Goal: Information Seeking & Learning: Learn about a topic

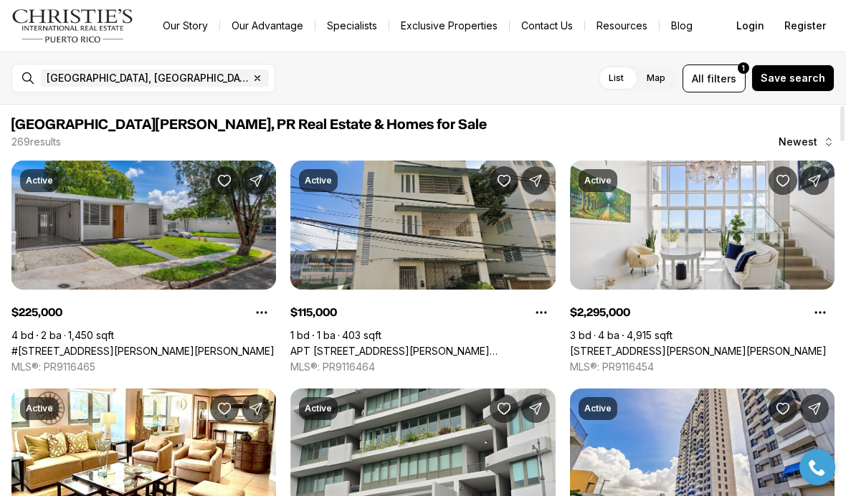
click at [88, 345] on link "#[STREET_ADDRESS][PERSON_NAME][PERSON_NAME]" at bounding box center [142, 351] width 263 height 13
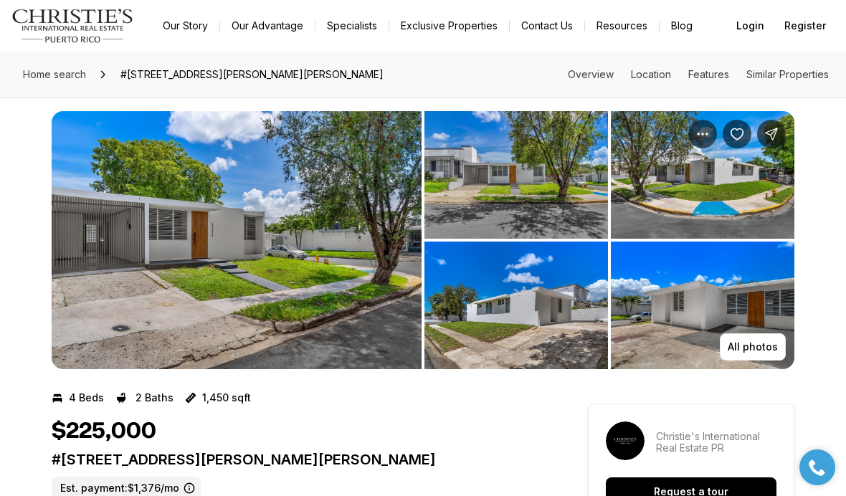
scroll to position [8, 0]
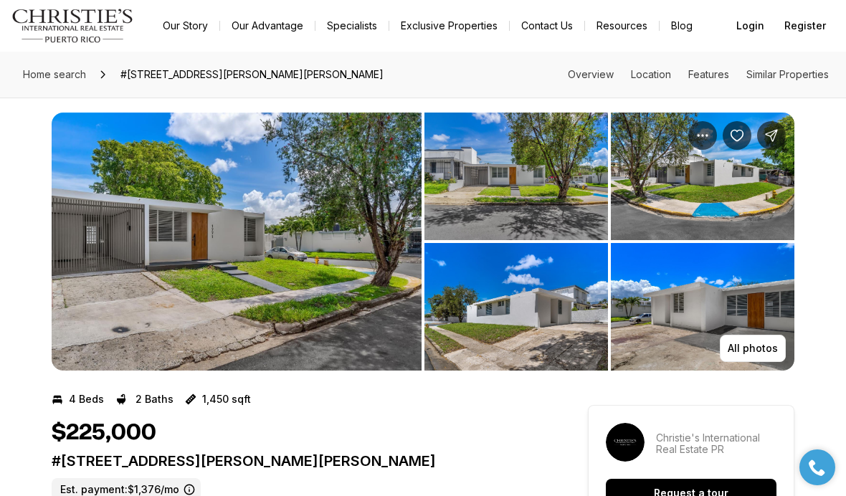
click at [486, 171] on img "View image gallery" at bounding box center [517, 177] width 184 height 128
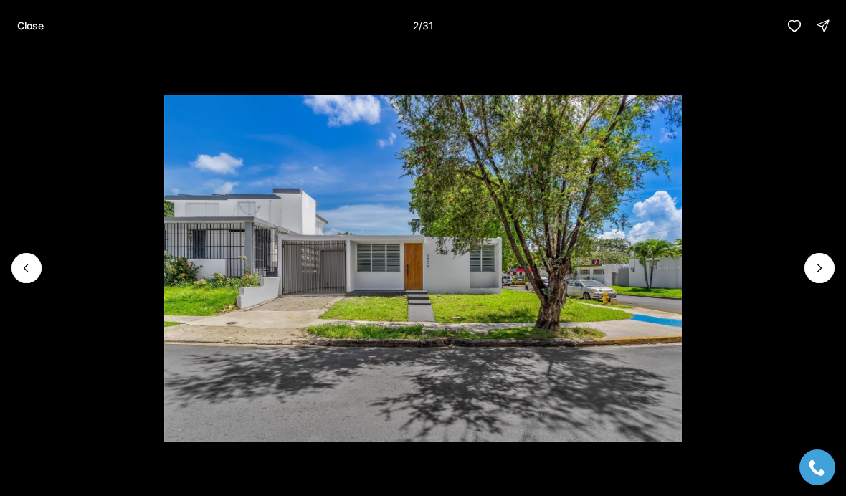
click at [824, 283] on button "Next slide" at bounding box center [820, 268] width 30 height 30
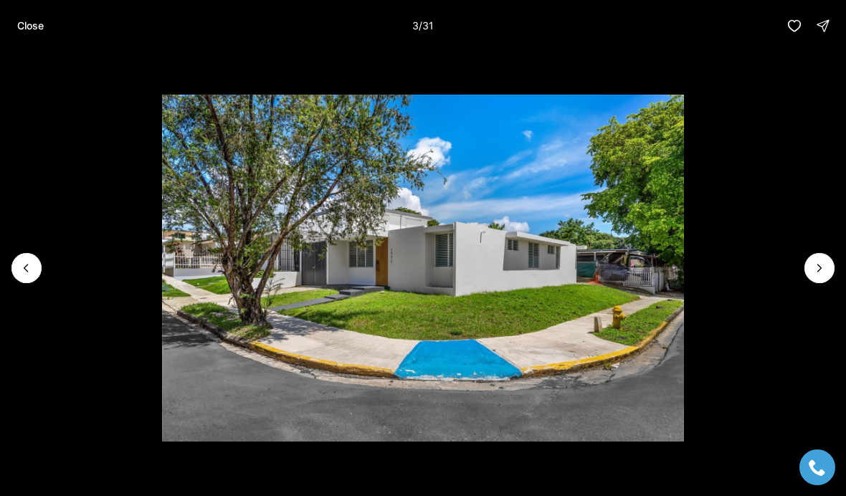
click at [826, 275] on icon "Next slide" at bounding box center [820, 268] width 14 height 14
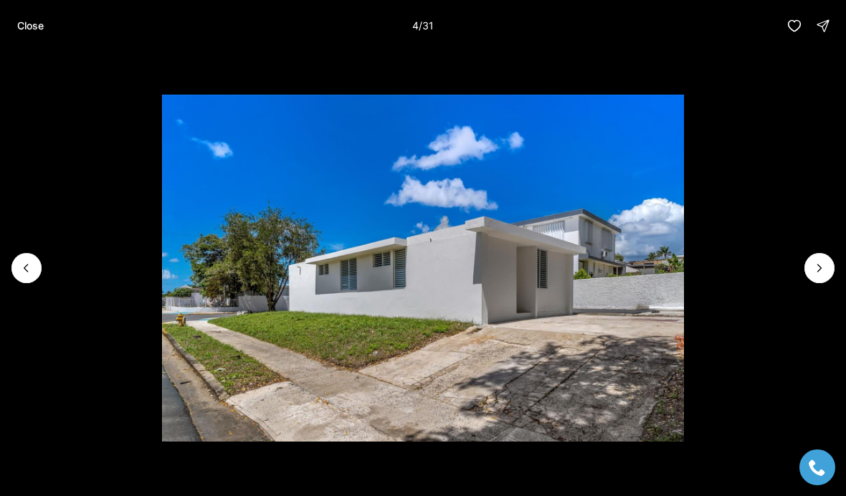
click at [835, 294] on li "4 of 31" at bounding box center [423, 268] width 846 height 433
click at [818, 275] on icon "Next slide" at bounding box center [820, 268] width 14 height 14
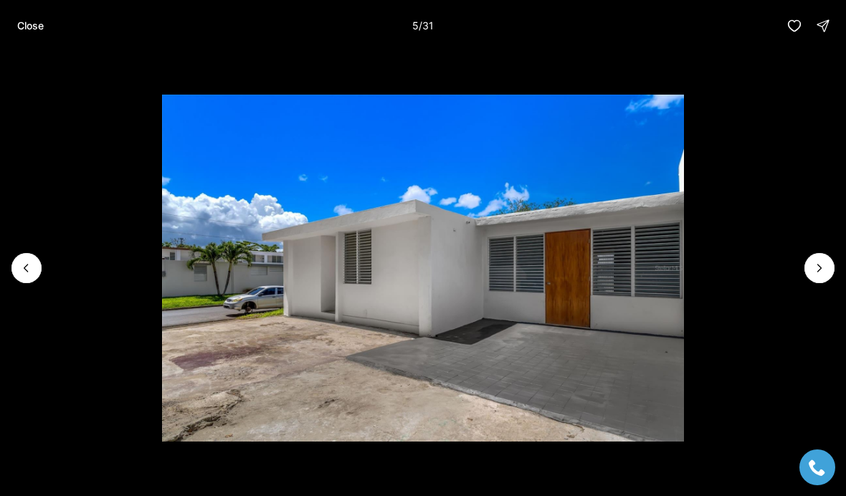
click at [821, 275] on icon "Next slide" at bounding box center [820, 268] width 14 height 14
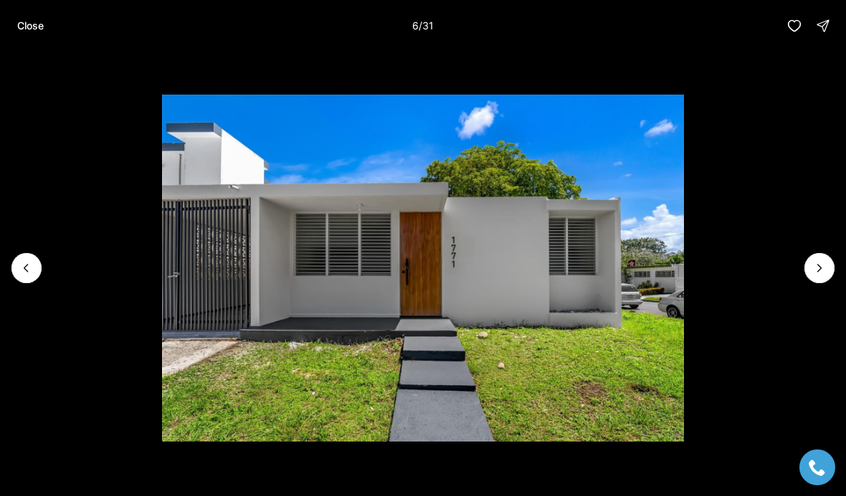
click at [821, 275] on icon "Next slide" at bounding box center [820, 268] width 14 height 14
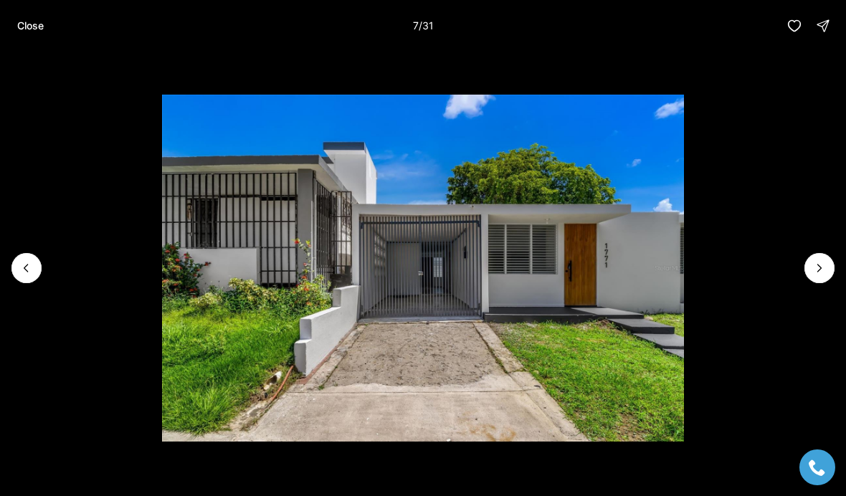
click at [826, 275] on icon "Next slide" at bounding box center [820, 268] width 14 height 14
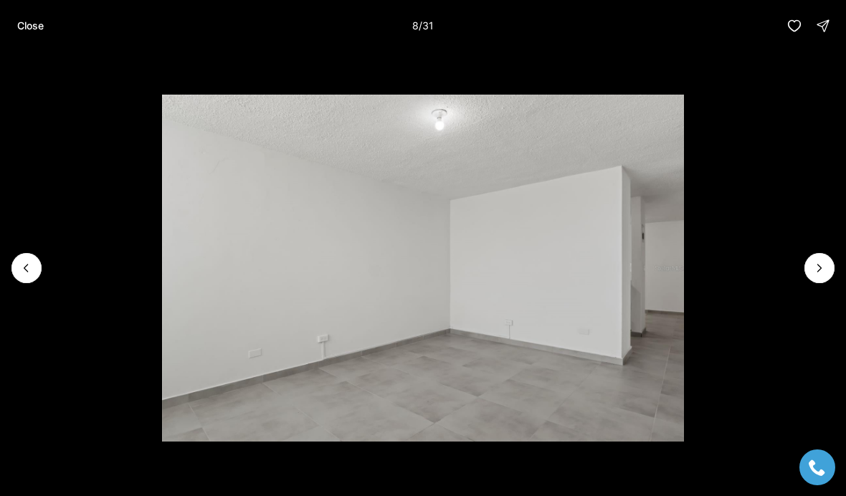
click at [824, 275] on icon "Next slide" at bounding box center [820, 268] width 14 height 14
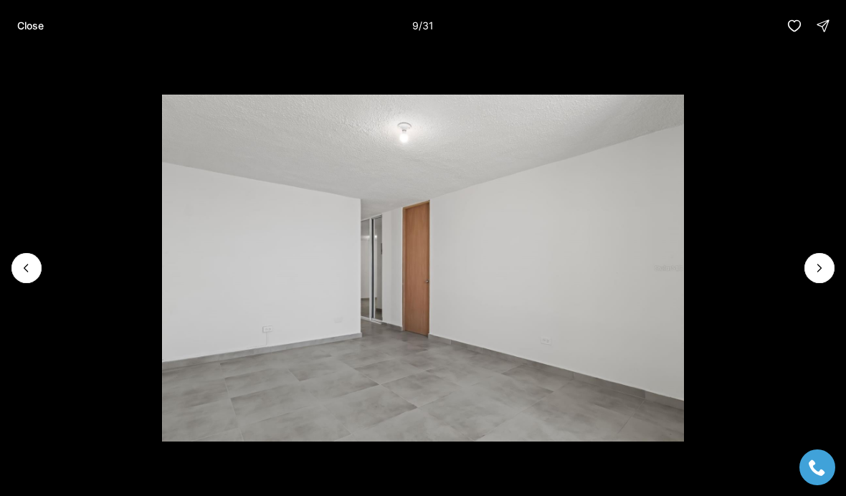
click at [818, 275] on icon "Next slide" at bounding box center [820, 268] width 14 height 14
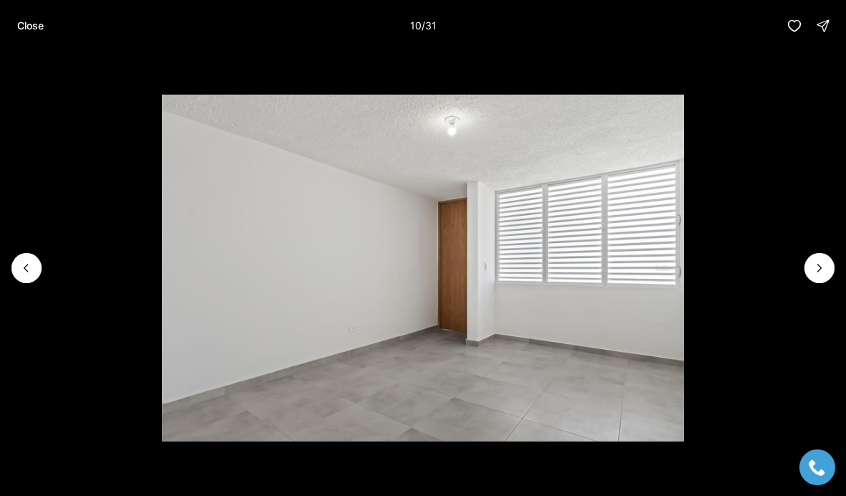
click at [823, 275] on icon "Next slide" at bounding box center [820, 268] width 14 height 14
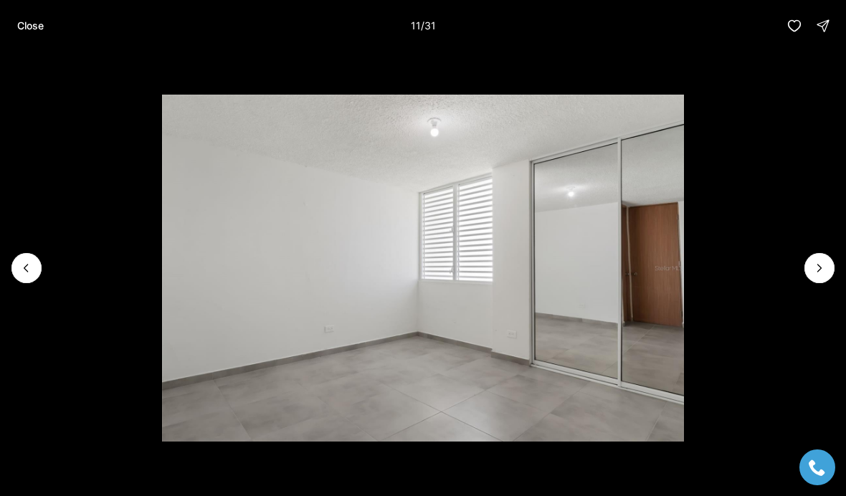
click at [826, 275] on icon "Next slide" at bounding box center [820, 268] width 14 height 14
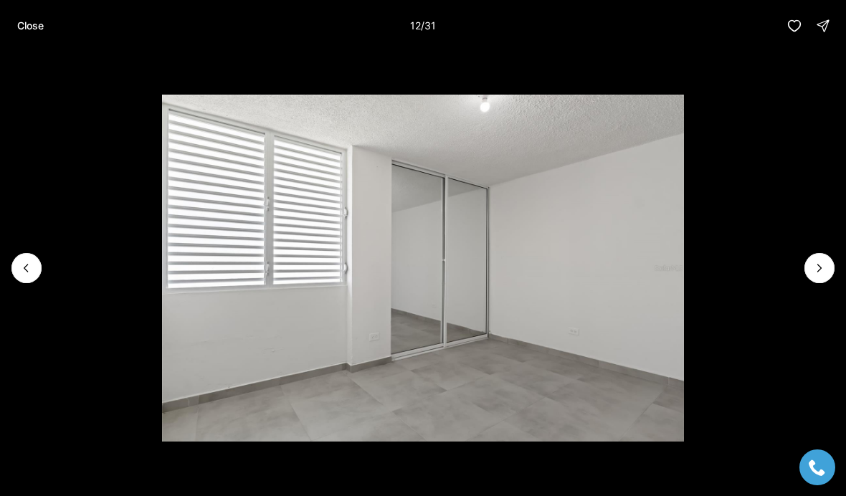
click at [825, 275] on icon "Next slide" at bounding box center [820, 268] width 14 height 14
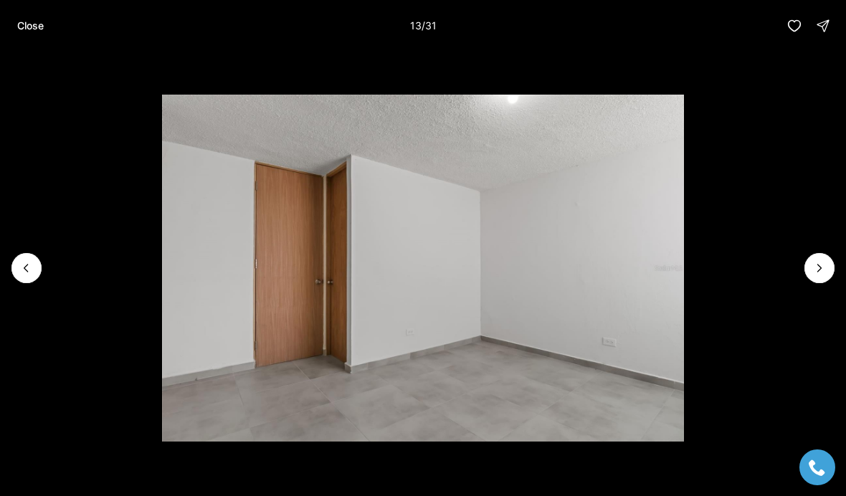
click at [825, 275] on icon "Next slide" at bounding box center [820, 268] width 14 height 14
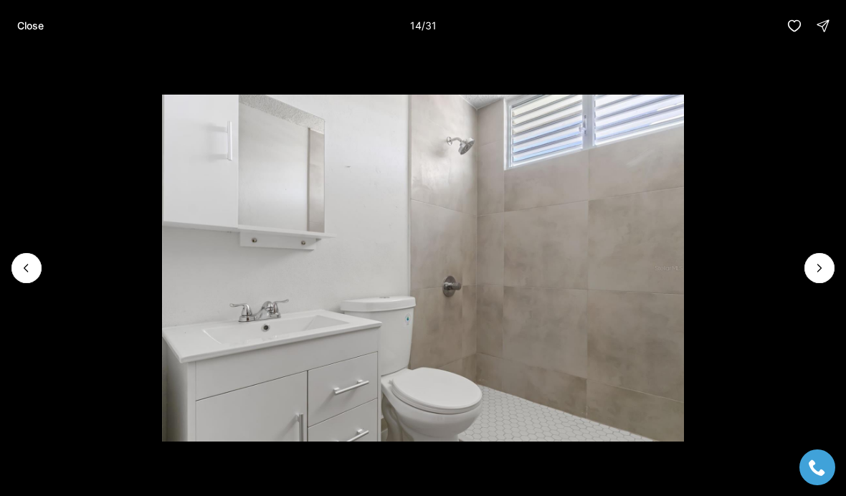
click at [826, 275] on icon "Next slide" at bounding box center [820, 268] width 14 height 14
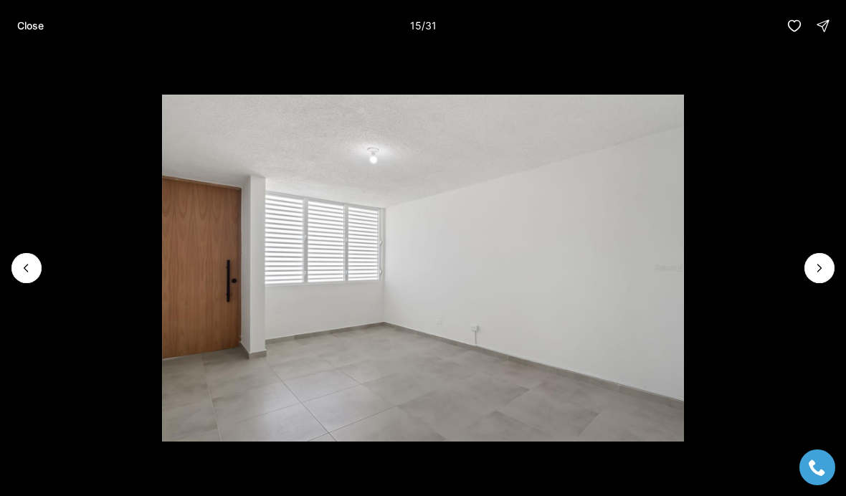
click at [824, 275] on icon "Next slide" at bounding box center [820, 268] width 14 height 14
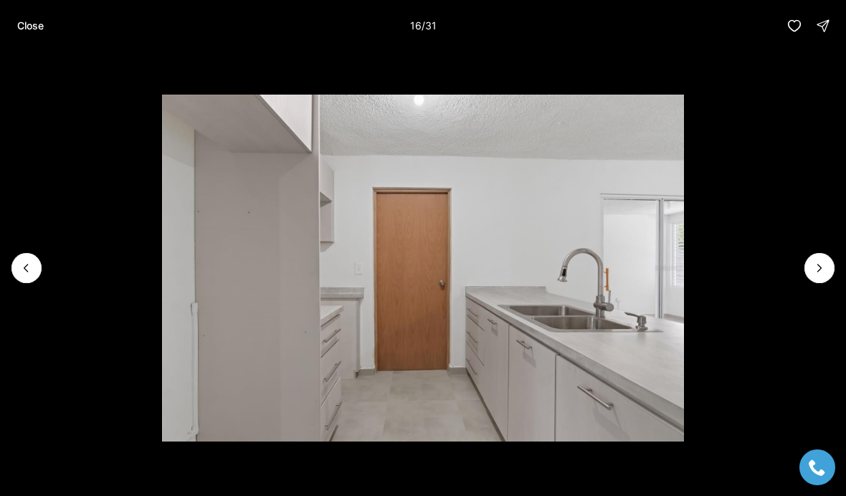
click at [823, 275] on icon "Next slide" at bounding box center [820, 268] width 14 height 14
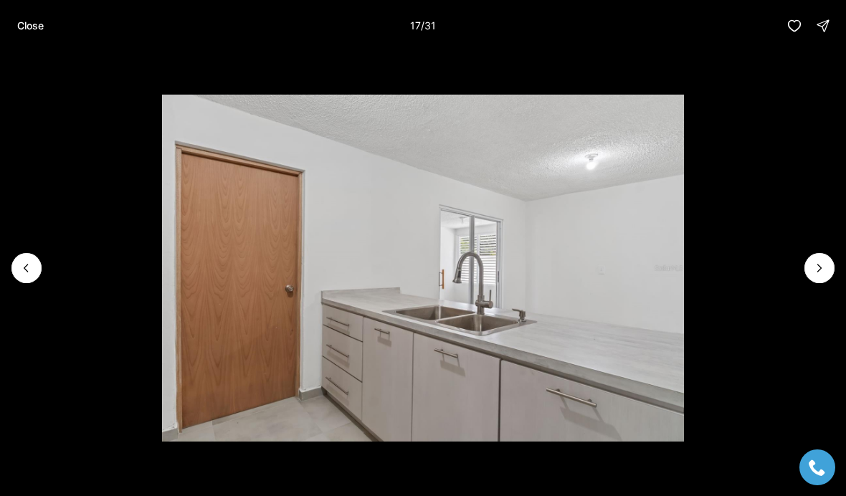
click at [826, 275] on icon "Next slide" at bounding box center [820, 268] width 14 height 14
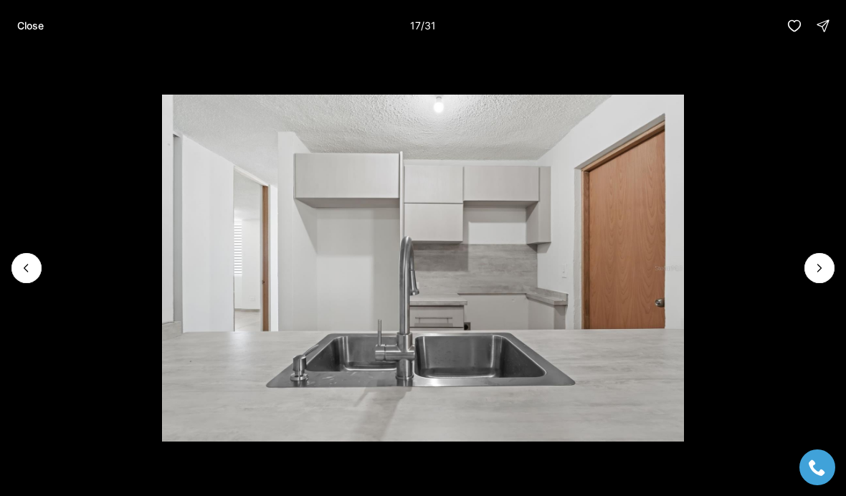
click at [828, 283] on button "Next slide" at bounding box center [820, 268] width 30 height 30
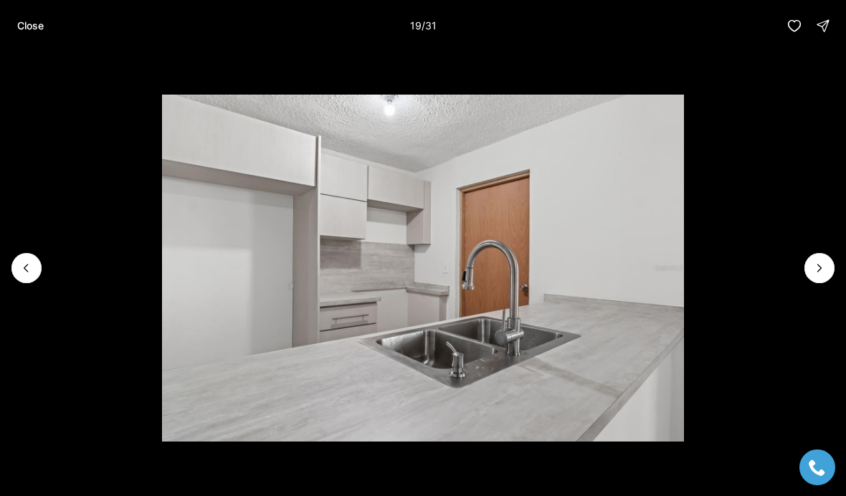
click at [819, 275] on icon "Next slide" at bounding box center [820, 268] width 14 height 14
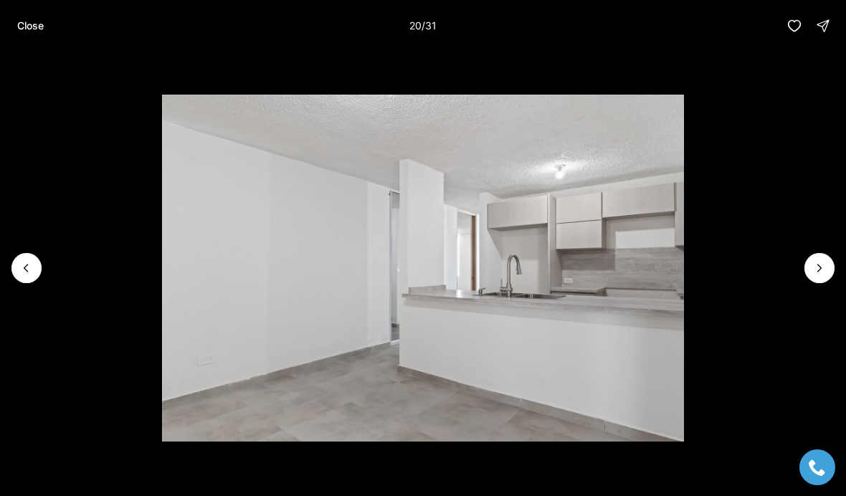
click at [823, 275] on icon "Next slide" at bounding box center [820, 268] width 14 height 14
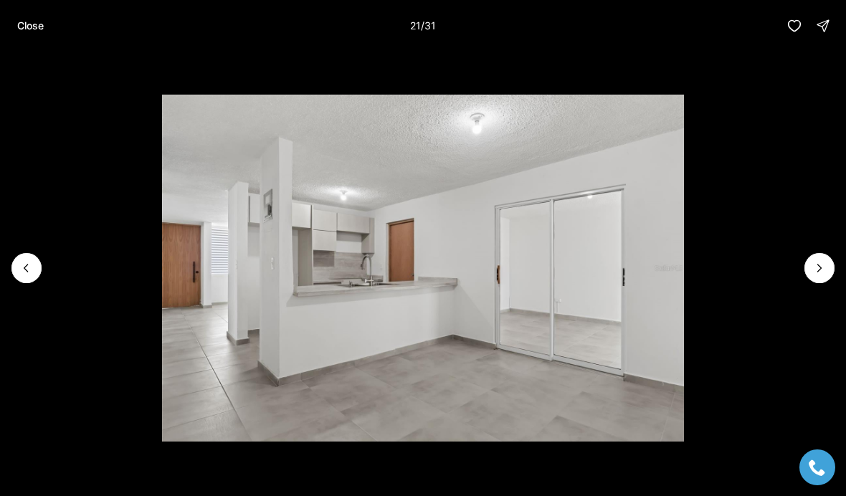
click at [822, 275] on icon "Next slide" at bounding box center [820, 268] width 14 height 14
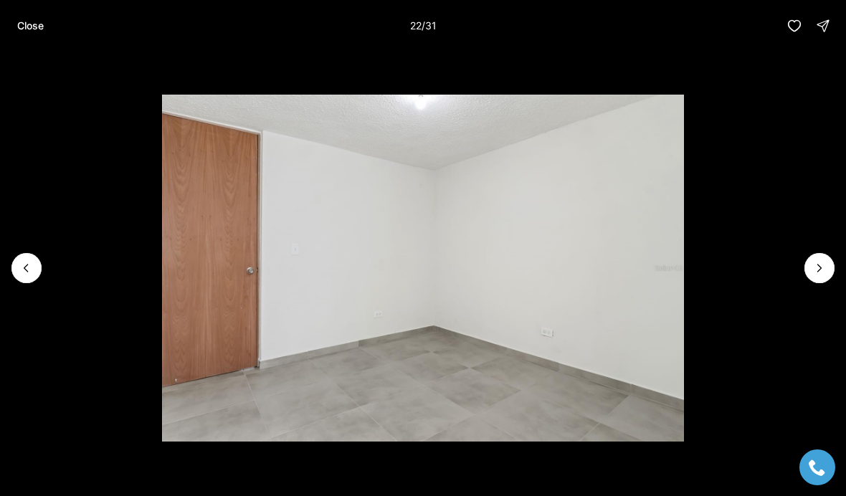
click at [821, 275] on icon "Next slide" at bounding box center [820, 268] width 14 height 14
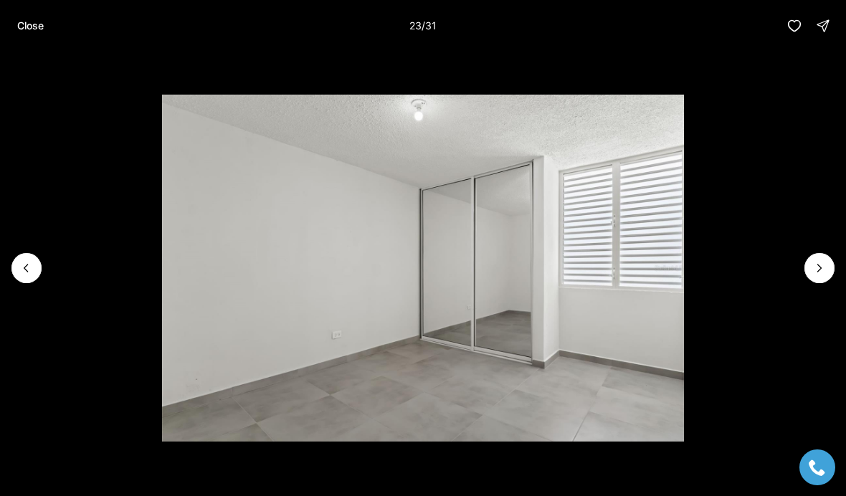
click at [823, 283] on button "Next slide" at bounding box center [820, 268] width 30 height 30
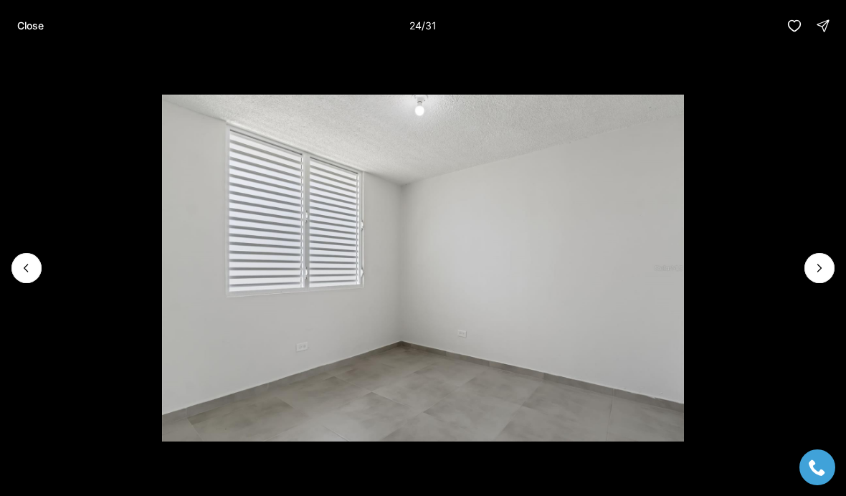
click at [817, 275] on icon "Next slide" at bounding box center [820, 268] width 14 height 14
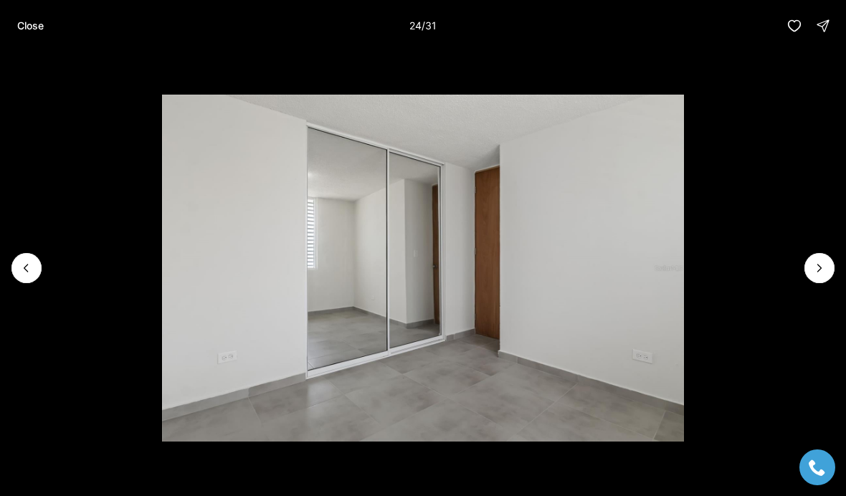
click at [823, 283] on button "Next slide" at bounding box center [820, 268] width 30 height 30
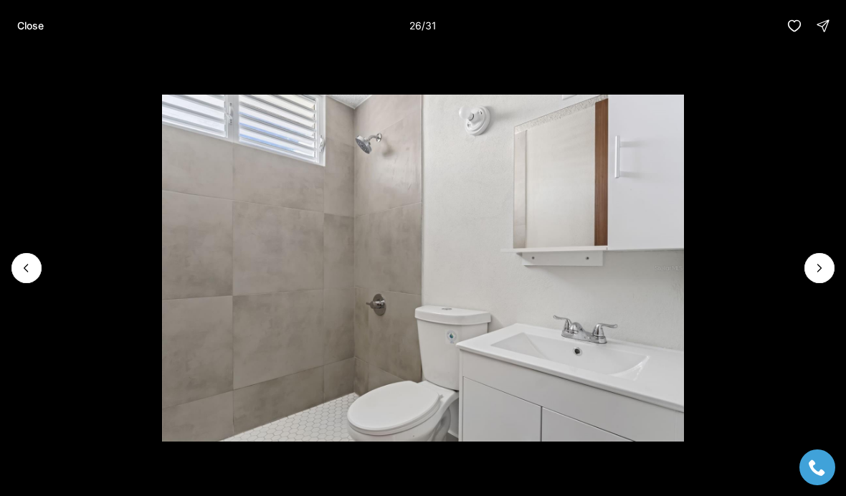
click at [823, 309] on li "26 of 31" at bounding box center [423, 268] width 846 height 433
click at [825, 275] on icon "Next slide" at bounding box center [820, 268] width 14 height 14
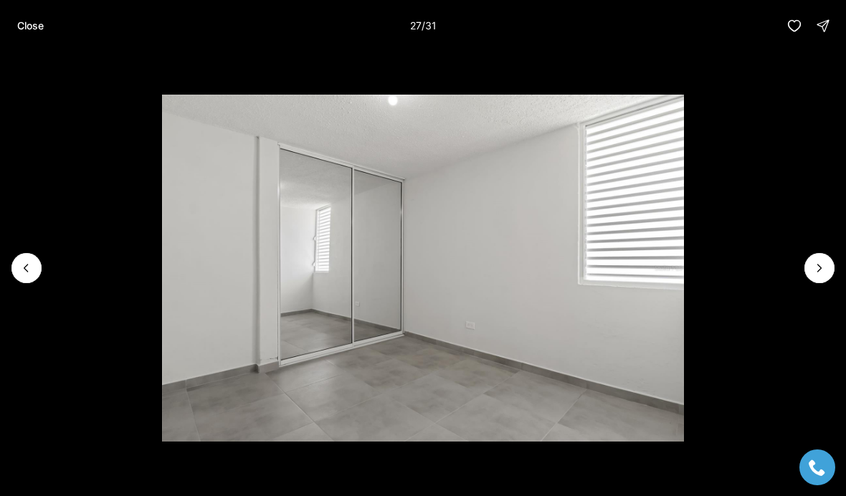
click at [826, 275] on icon "Next slide" at bounding box center [820, 268] width 14 height 14
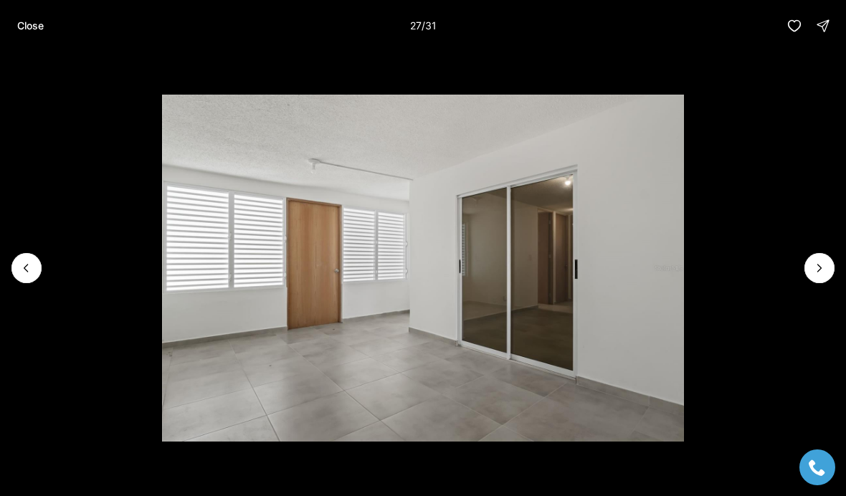
click at [826, 275] on icon "Next slide" at bounding box center [820, 268] width 14 height 14
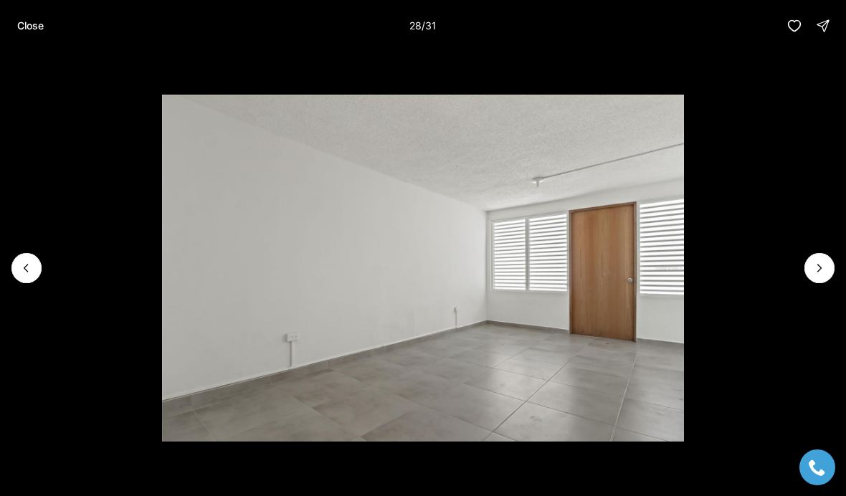
click at [828, 283] on button "Next slide" at bounding box center [820, 268] width 30 height 30
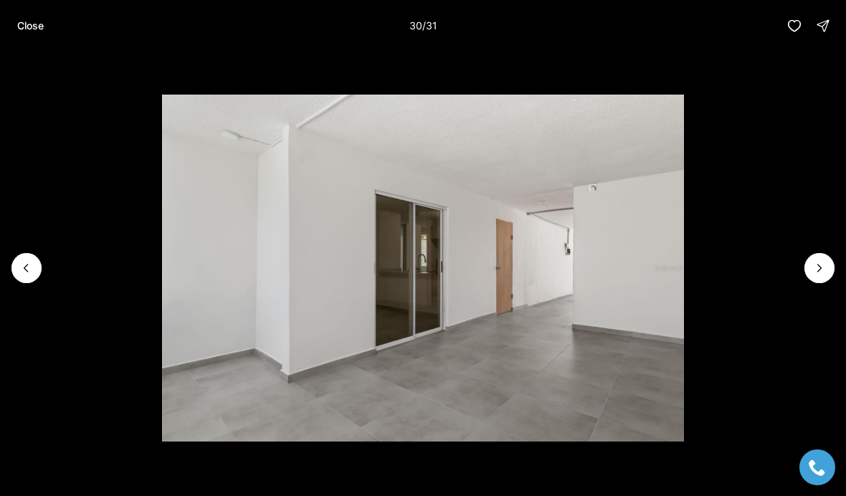
click at [820, 275] on icon "Next slide" at bounding box center [820, 268] width 14 height 14
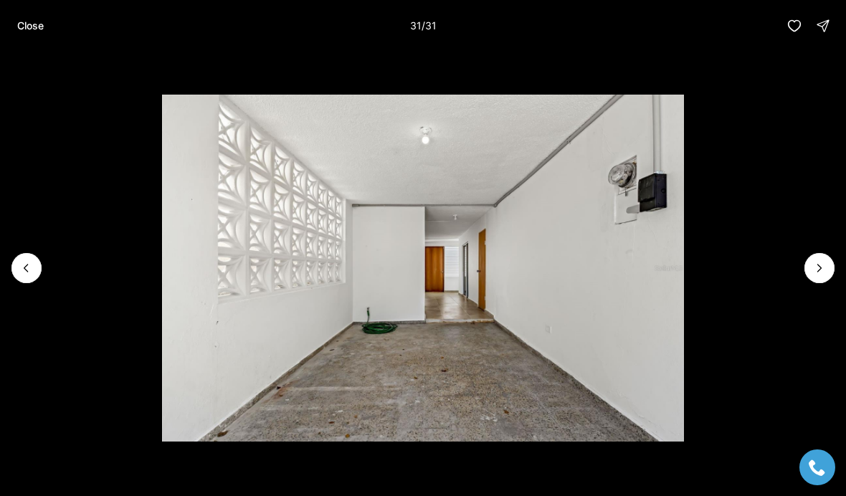
click at [20, 275] on icon "Previous slide" at bounding box center [26, 268] width 14 height 14
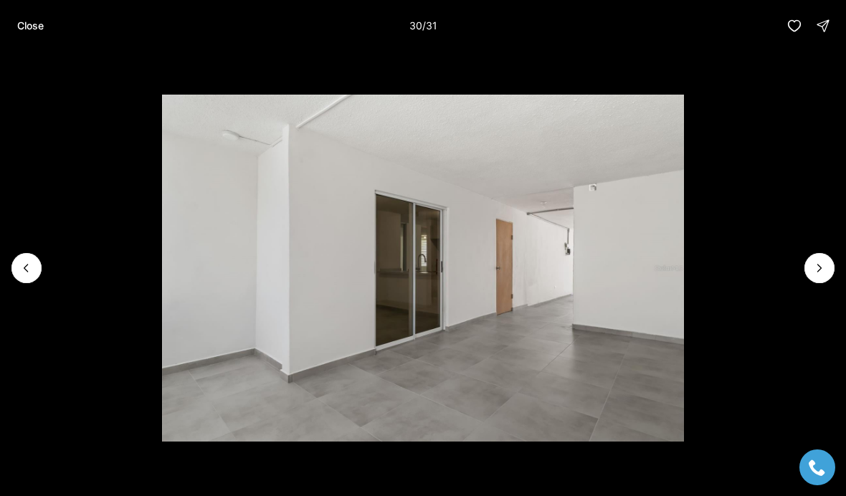
click at [826, 275] on icon "Next slide" at bounding box center [820, 268] width 14 height 14
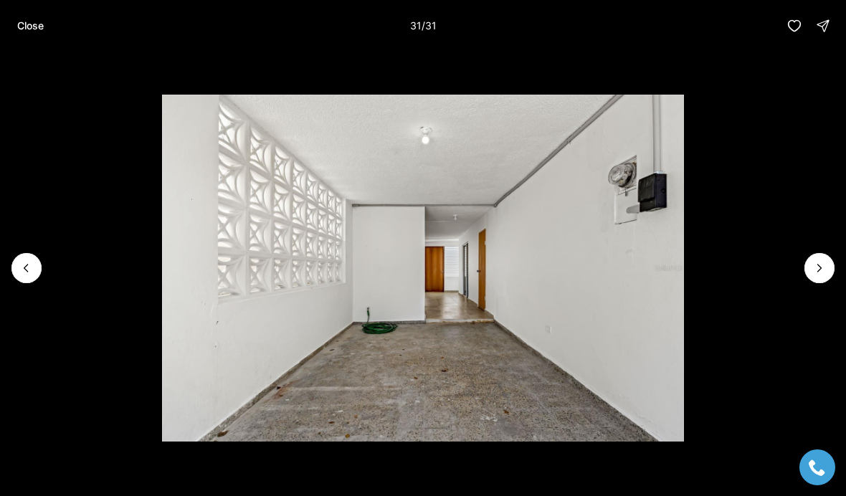
click at [824, 283] on div at bounding box center [820, 268] width 30 height 30
click at [838, 293] on li "31 of 31" at bounding box center [423, 268] width 846 height 433
click at [838, 292] on li "31 of 31" at bounding box center [423, 268] width 846 height 433
click at [28, 27] on p "Close" at bounding box center [30, 25] width 27 height 11
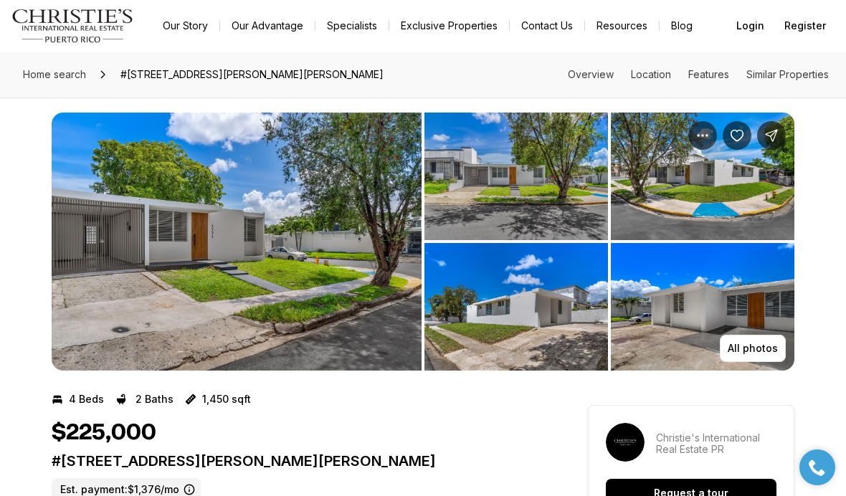
click at [543, 183] on img "View image gallery" at bounding box center [517, 177] width 184 height 128
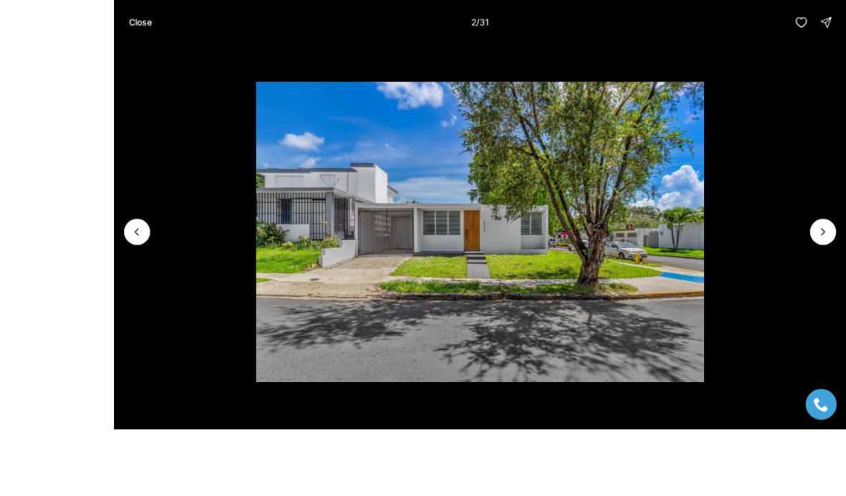
scroll to position [31, 0]
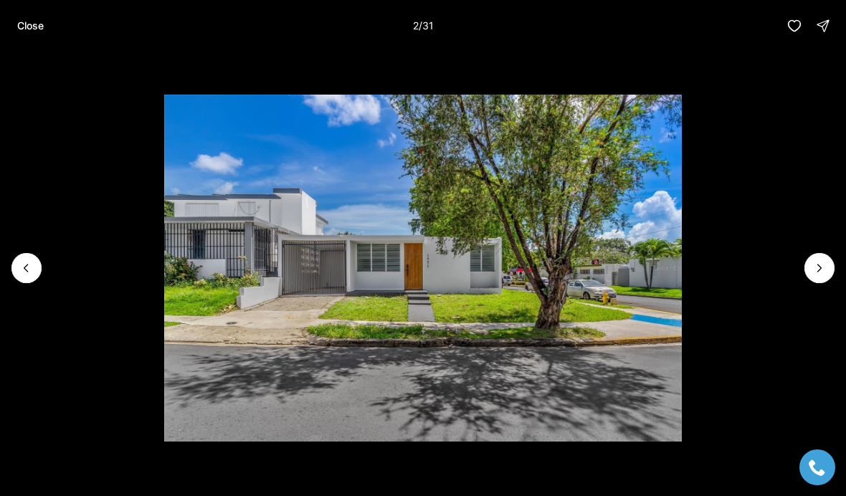
click at [22, 25] on p "Close" at bounding box center [30, 25] width 27 height 11
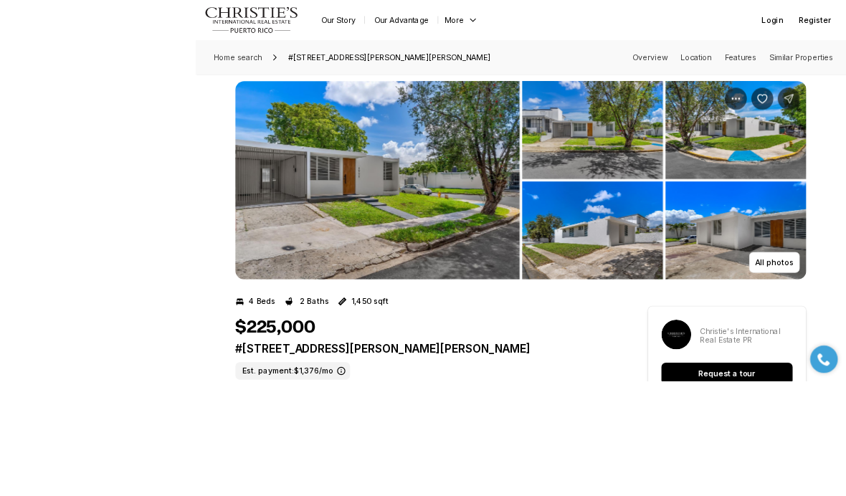
scroll to position [112, 0]
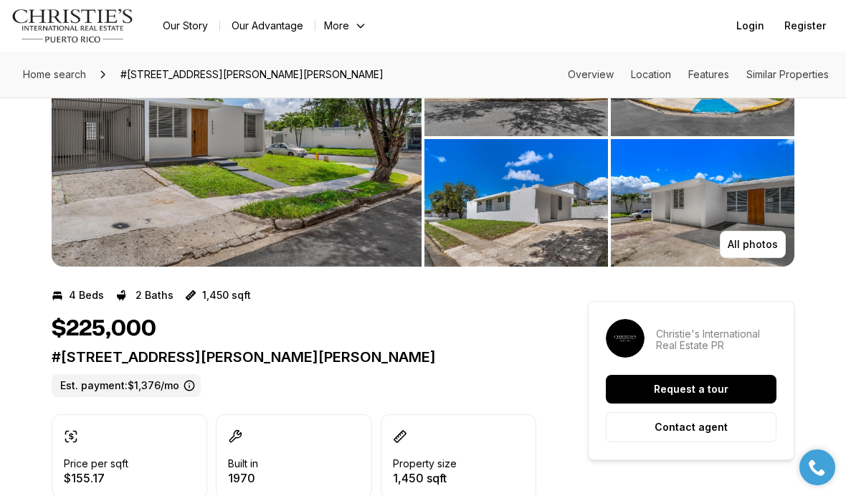
click at [728, 422] on button "Contact agent" at bounding box center [691, 427] width 171 height 30
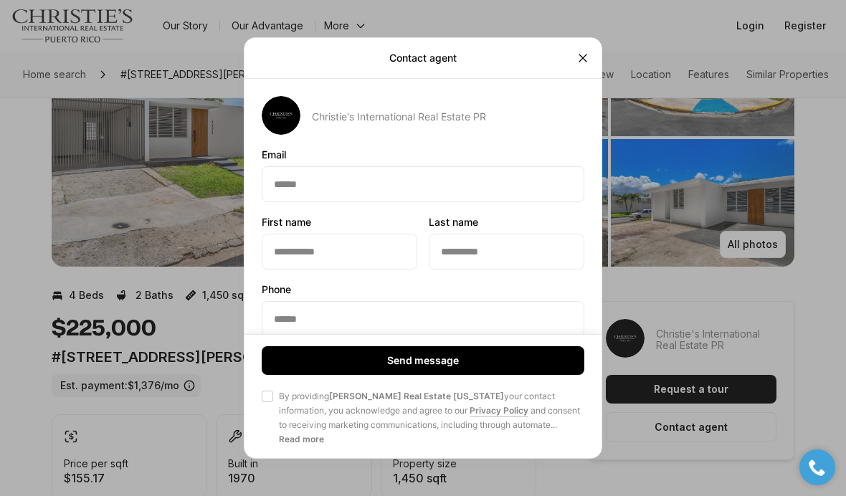
type textarea "**********"
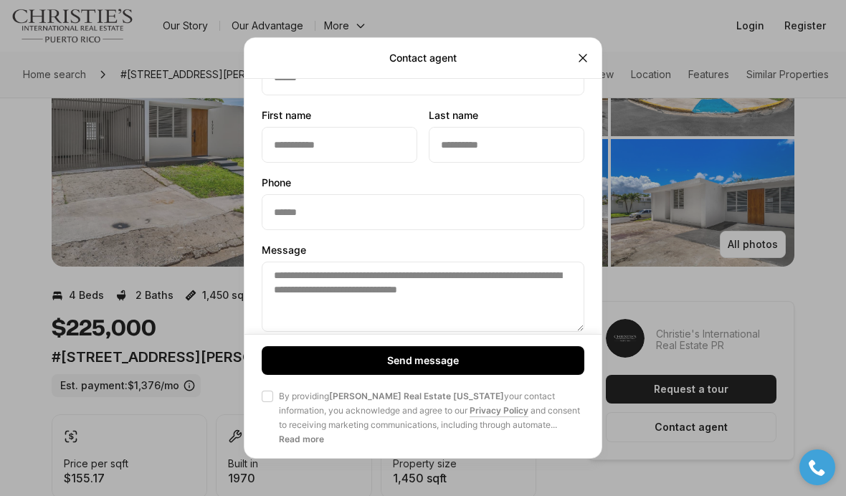
scroll to position [106, 0]
click at [583, 65] on icon "Close" at bounding box center [583, 58] width 14 height 14
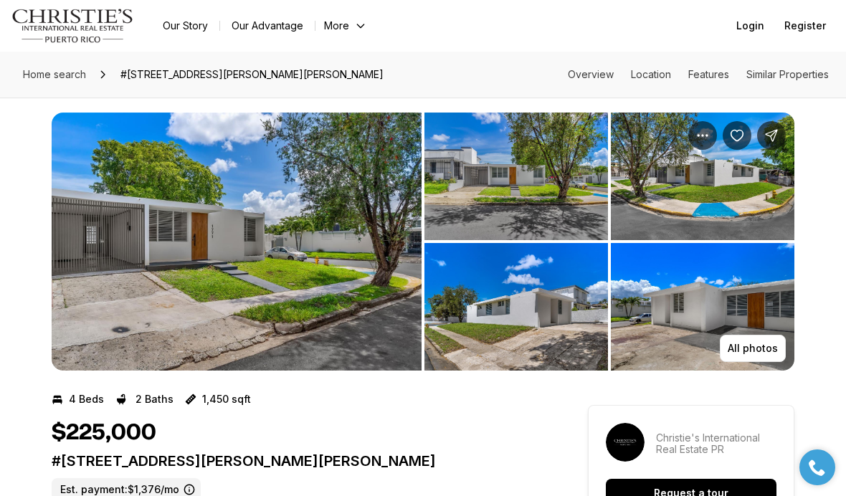
scroll to position [0, 0]
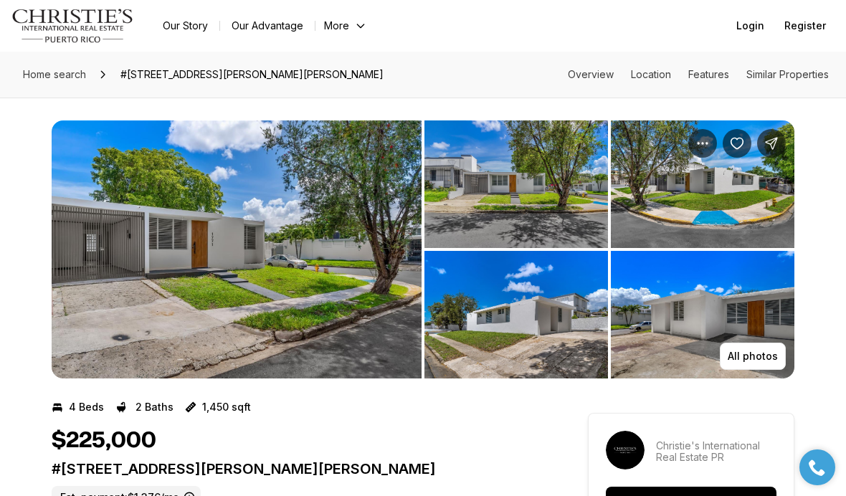
click at [765, 353] on p "All photos" at bounding box center [753, 356] width 50 height 11
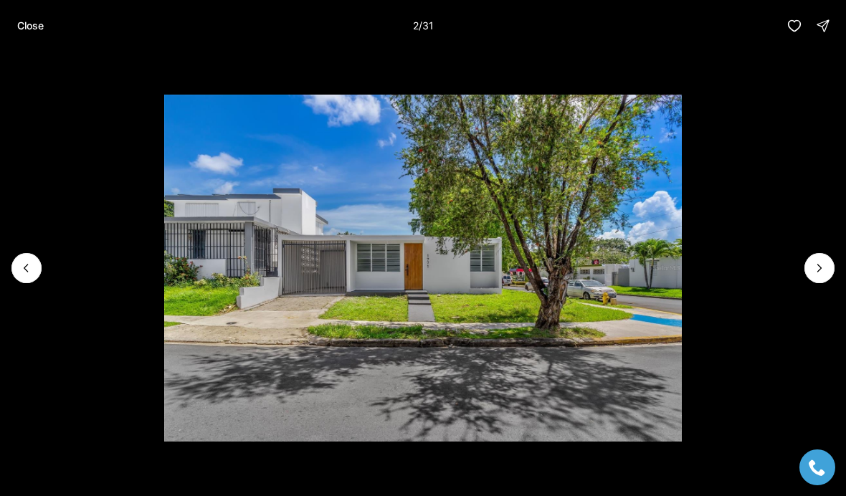
click at [815, 244] on li "2 of 31" at bounding box center [423, 268] width 846 height 433
click at [815, 243] on li "2 of 31" at bounding box center [423, 268] width 846 height 433
click at [831, 250] on li "2 of 31" at bounding box center [423, 268] width 846 height 433
click at [813, 273] on icon "Next slide" at bounding box center [820, 268] width 14 height 14
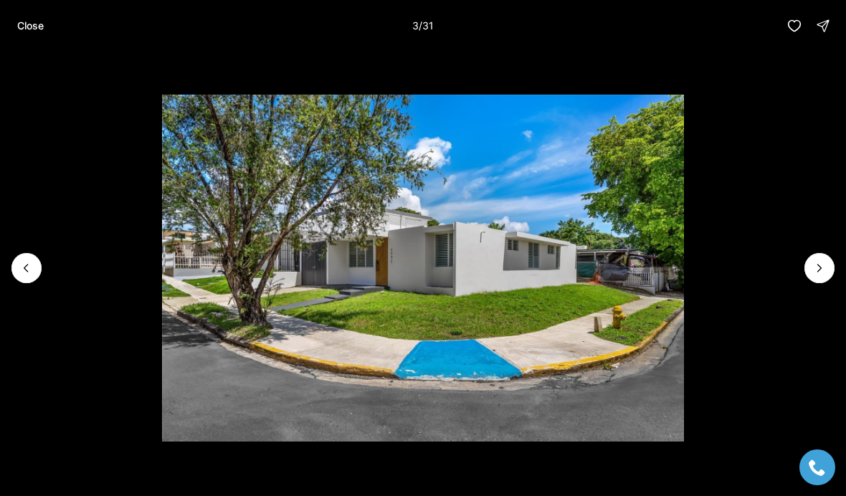
click at [821, 274] on icon "Next slide" at bounding box center [820, 268] width 14 height 14
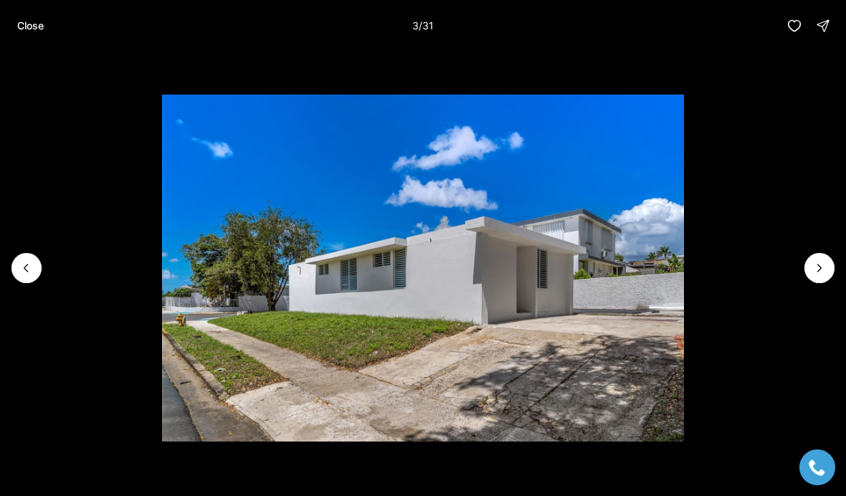
click at [821, 270] on icon "Next slide" at bounding box center [820, 268] width 14 height 14
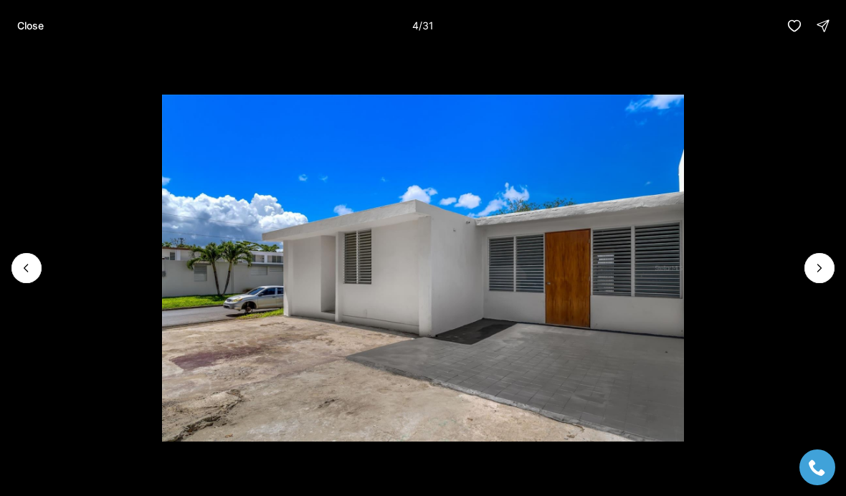
click at [821, 272] on icon "Next slide" at bounding box center [820, 268] width 14 height 14
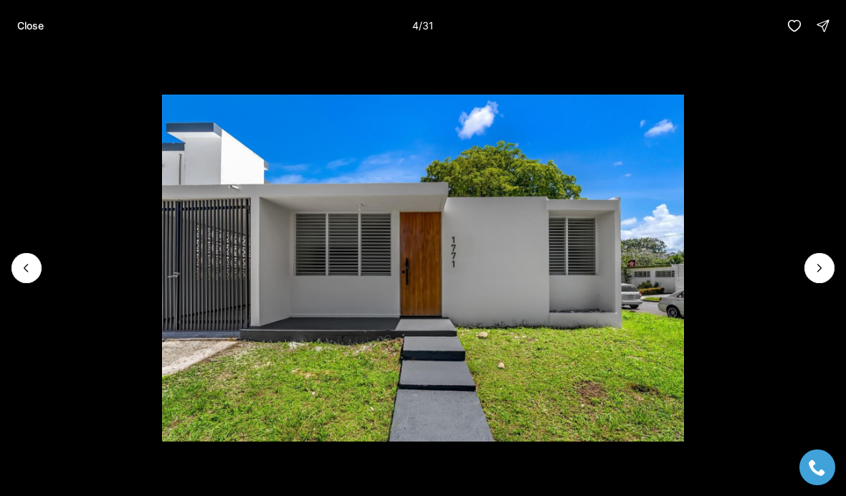
click at [819, 272] on icon "Next slide" at bounding box center [820, 268] width 14 height 14
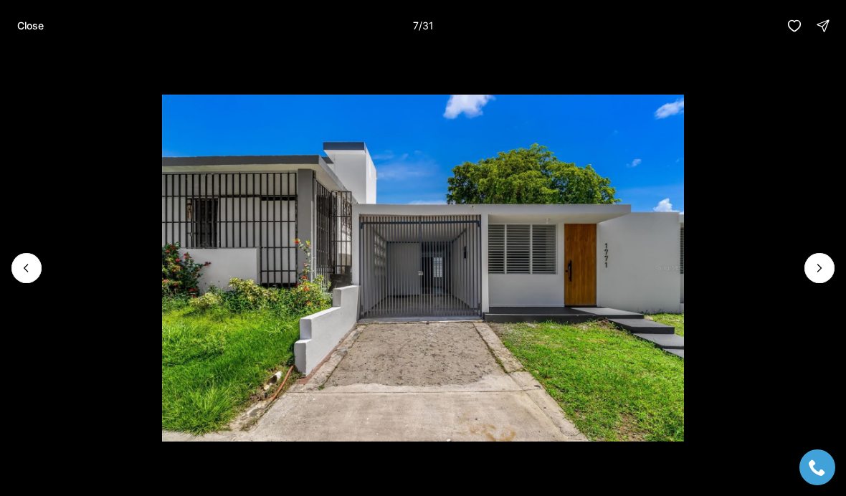
click at [26, 271] on icon "Previous slide" at bounding box center [26, 268] width 14 height 14
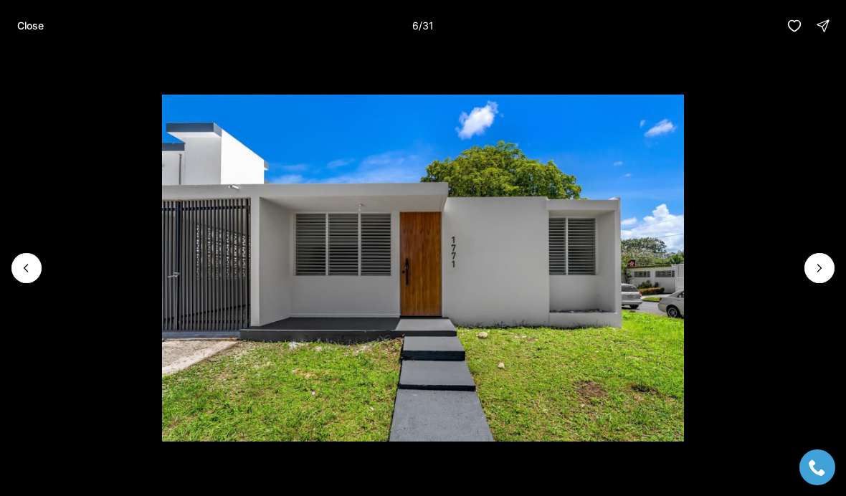
click at [817, 275] on icon "Next slide" at bounding box center [820, 268] width 14 height 14
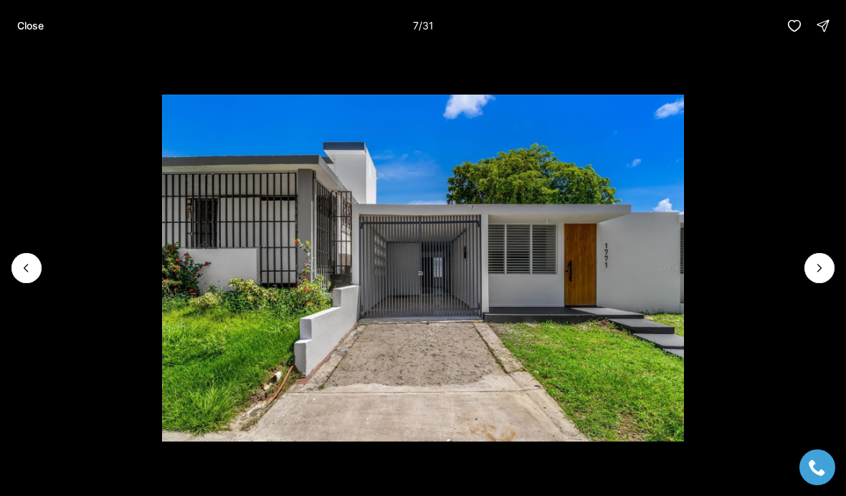
click at [825, 270] on icon "Next slide" at bounding box center [820, 268] width 14 height 14
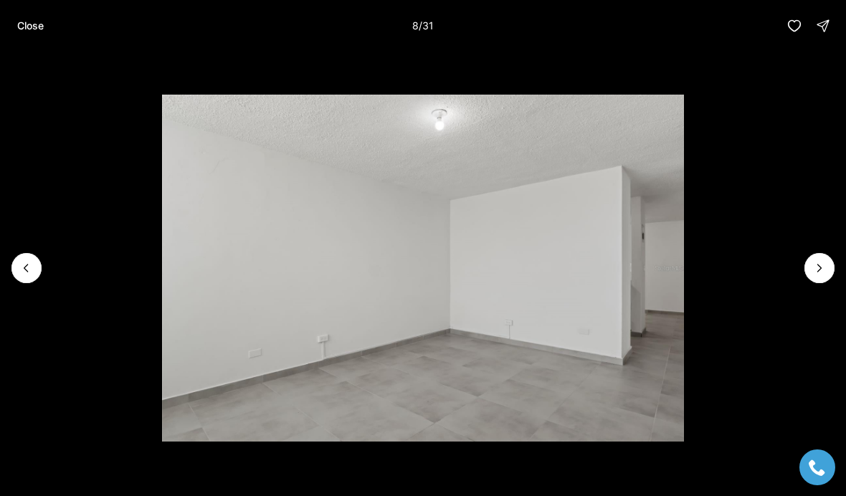
click at [822, 274] on icon "Next slide" at bounding box center [820, 268] width 14 height 14
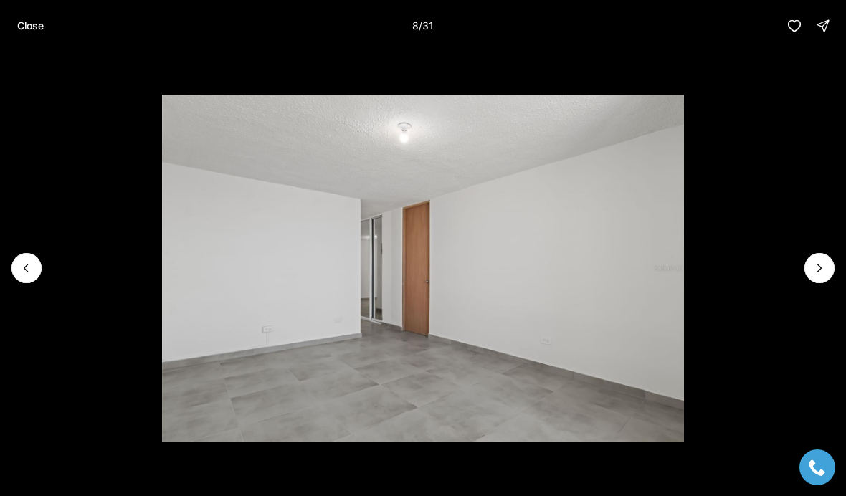
click at [822, 273] on icon "Next slide" at bounding box center [820, 268] width 14 height 14
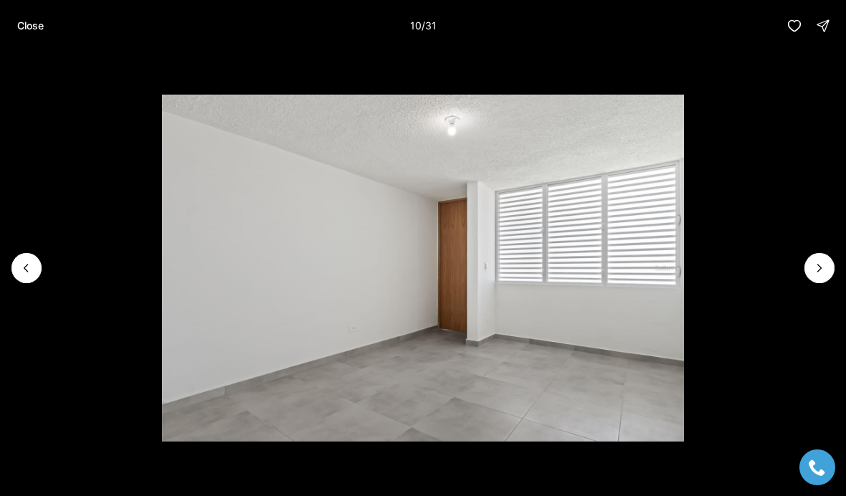
click at [821, 274] on icon "Next slide" at bounding box center [820, 268] width 14 height 14
click at [821, 273] on icon "Next slide" at bounding box center [820, 268] width 14 height 14
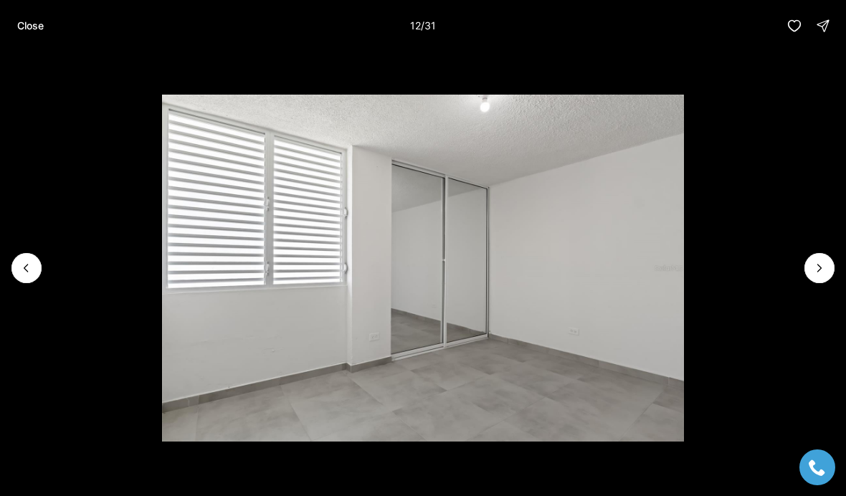
click at [26, 16] on button "Close" at bounding box center [31, 25] width 44 height 29
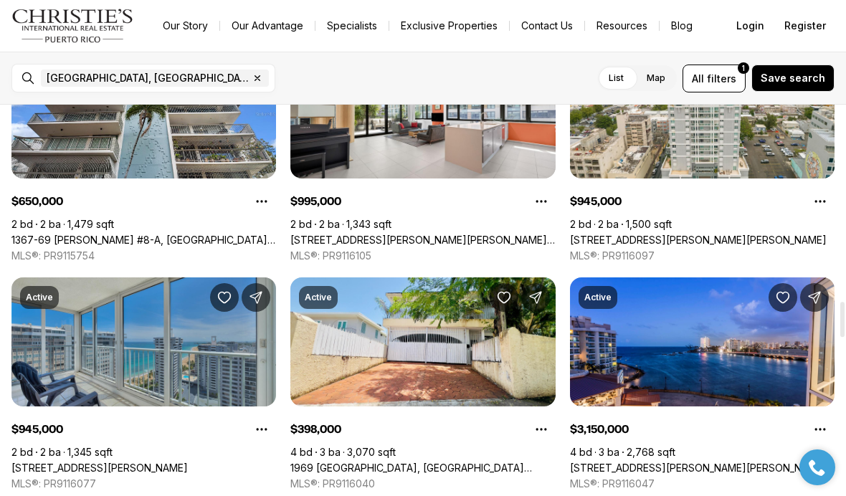
scroll to position [2163, 0]
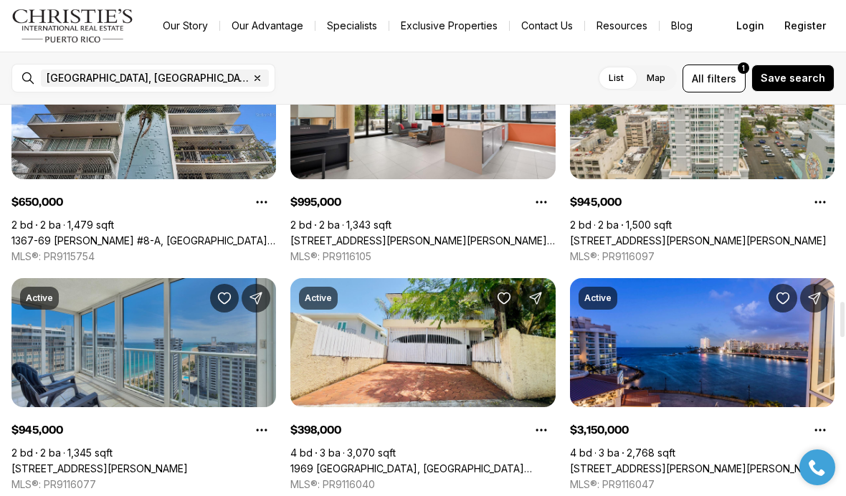
click at [493, 463] on link "1969 [GEOGRAPHIC_DATA], [GEOGRAPHIC_DATA][PERSON_NAME], 00926" at bounding box center [422, 469] width 265 height 13
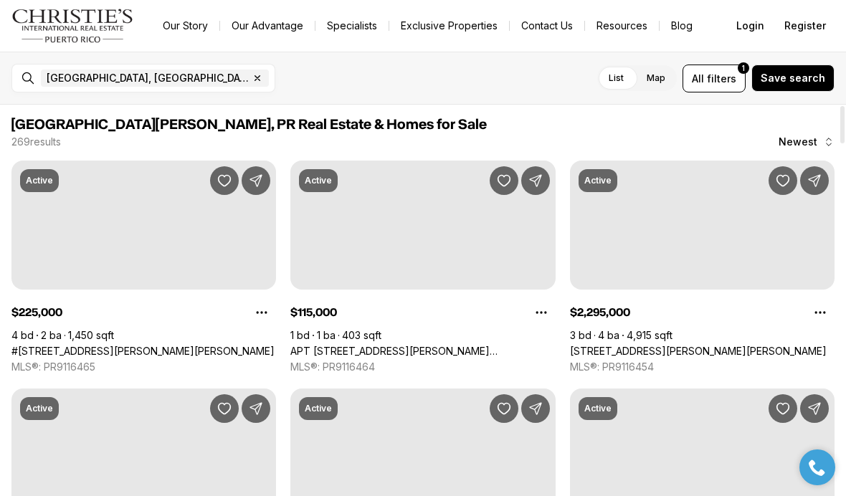
scroll to position [2163, 0]
